Goal: Find specific page/section

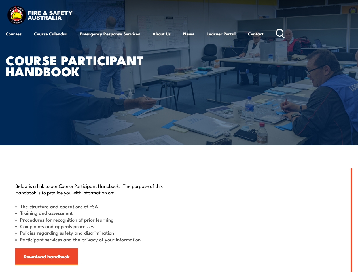
click at [179, 136] on article "Course Participant Handbook" at bounding box center [179, 72] width 346 height 145
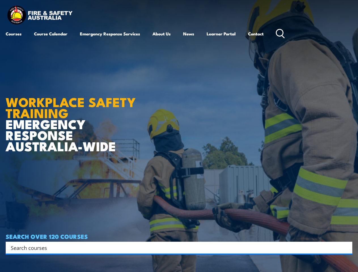
click at [179, 136] on article "WORKPLACE SAFETY TRAINING EMERGENCY RESPONSE [GEOGRAPHIC_DATA]-WIDE SEARCH OVER…" at bounding box center [179, 136] width 346 height 272
click at [175, 248] on input "Search input" at bounding box center [175, 247] width 329 height 8
click at [346, 248] on icon "Search magnifier button" at bounding box center [346, 248] width 6 height 8
